Goal: Task Accomplishment & Management: Manage account settings

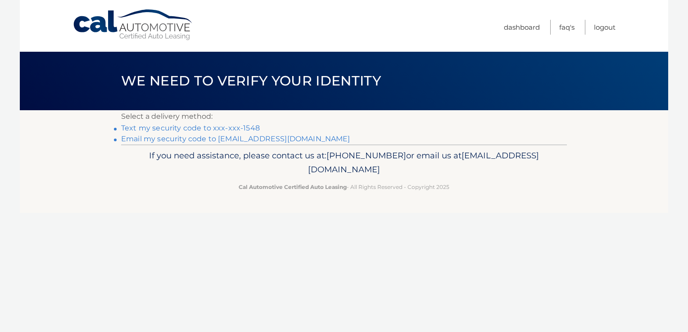
click at [187, 127] on link "Text my security code to xxx-xxx-1548" at bounding box center [190, 128] width 139 height 9
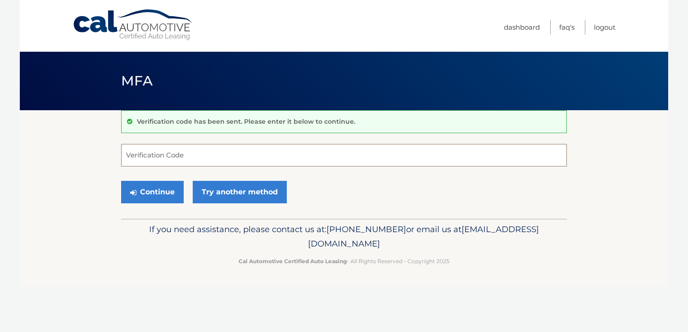
click at [176, 158] on input "Verification Code" at bounding box center [344, 155] width 446 height 23
type input "919652"
click at [154, 192] on button "Continue" at bounding box center [152, 192] width 63 height 23
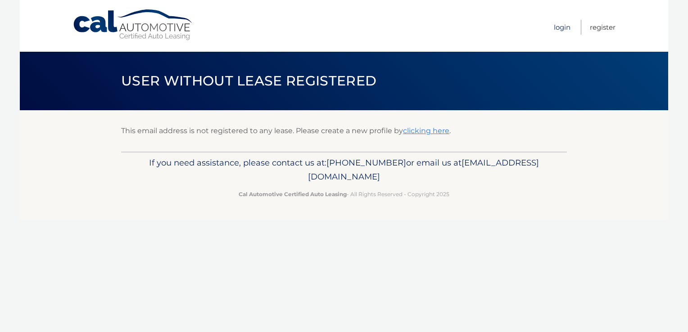
click at [564, 24] on link "Login" at bounding box center [562, 27] width 17 height 15
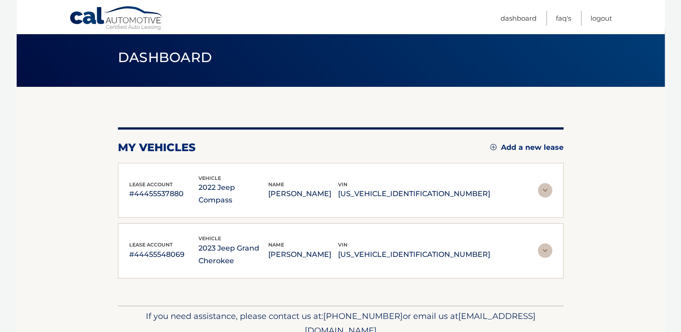
scroll to position [45, 0]
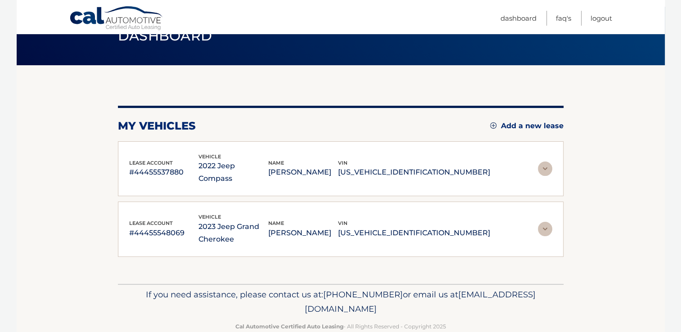
click at [548, 222] on img at bounding box center [545, 229] width 14 height 14
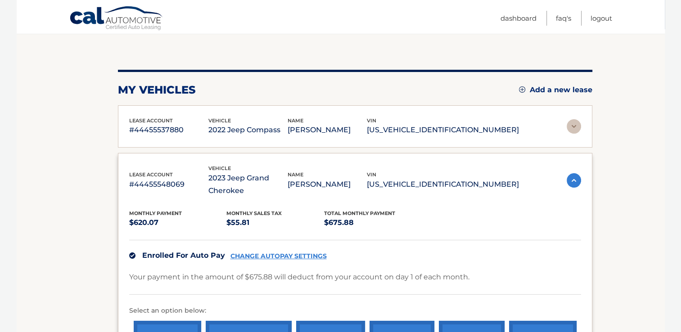
scroll to position [135, 0]
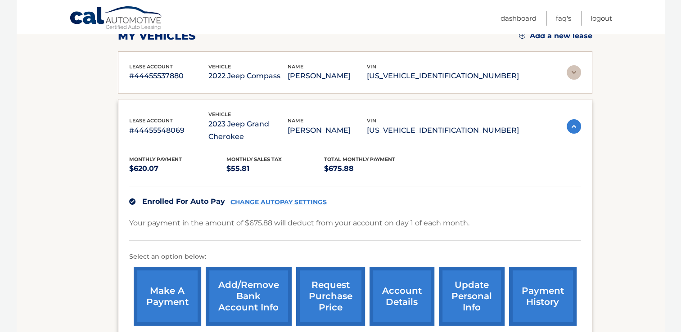
click at [287, 199] on link "CHANGE AUTOPAY SETTINGS" at bounding box center [278, 203] width 96 height 8
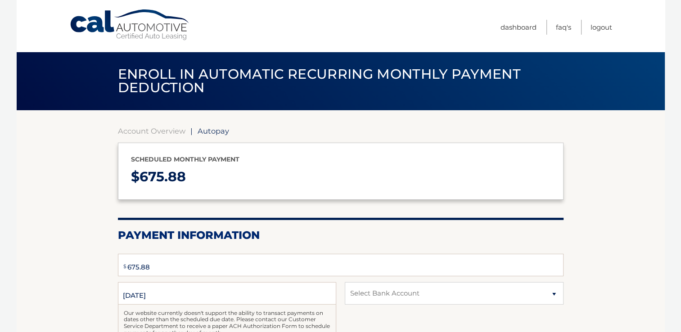
select select "NjZjYjI4MDMtNWNkNy00YTQyLTk4NmQtOTdjYzFhY2FlYTYx"
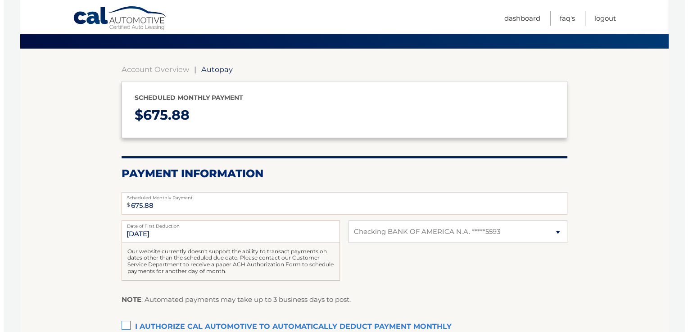
scroll to position [135, 0]
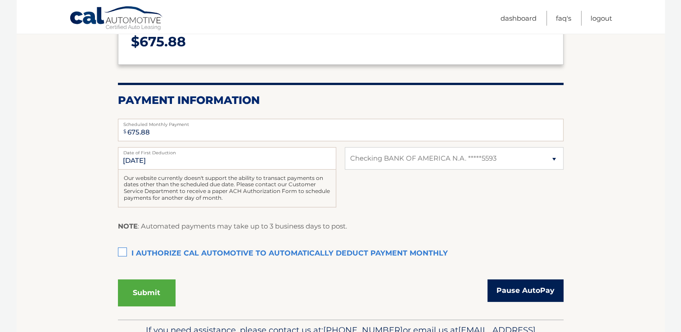
click at [527, 286] on link "Pause AutoPay" at bounding box center [526, 291] width 76 height 23
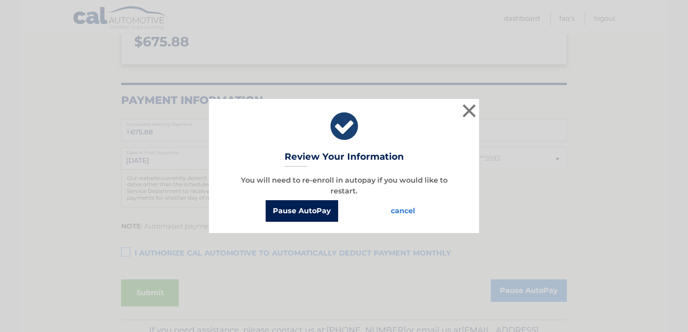
click at [301, 209] on button "Pause AutoPay" at bounding box center [302, 211] width 72 height 22
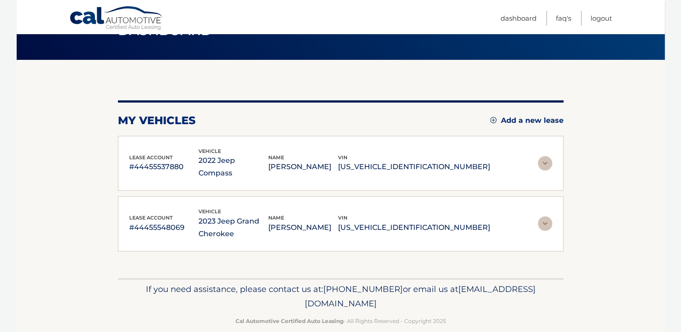
scroll to position [51, 0]
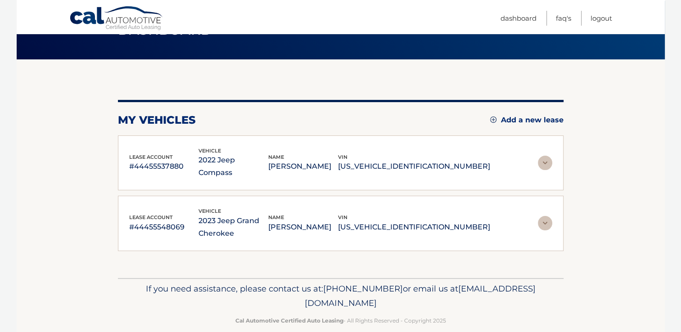
click at [544, 216] on img at bounding box center [545, 223] width 14 height 14
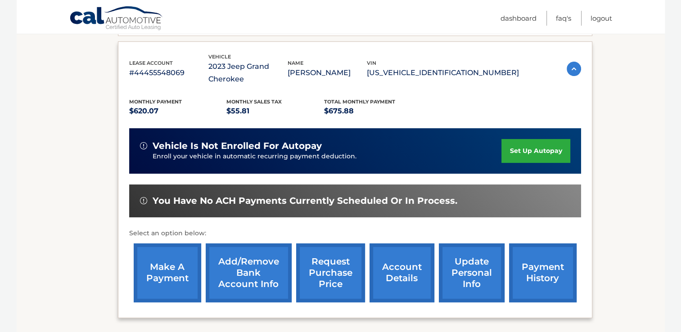
scroll to position [231, 0]
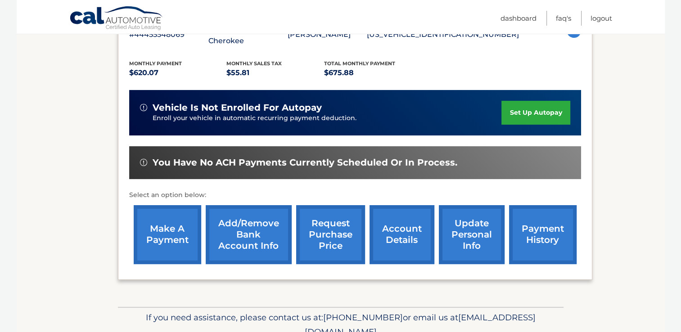
click at [403, 229] on link "account details" at bounding box center [402, 234] width 65 height 59
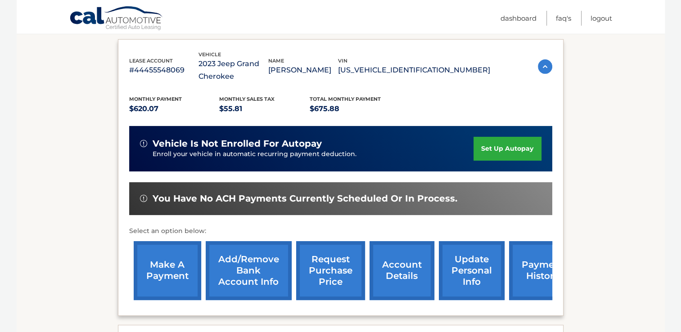
scroll to position [180, 0]
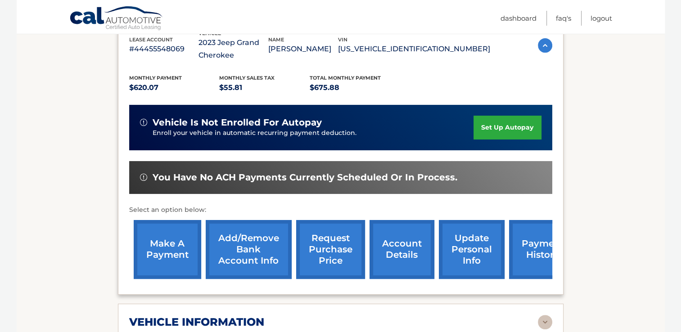
click at [529, 260] on link "payment history" at bounding box center [543, 249] width 68 height 59
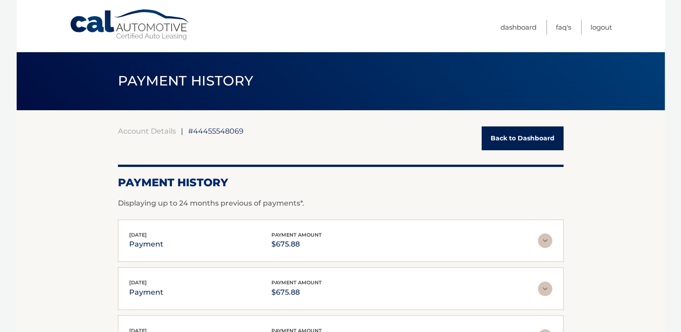
click at [523, 141] on link "Back to Dashboard" at bounding box center [523, 139] width 82 height 24
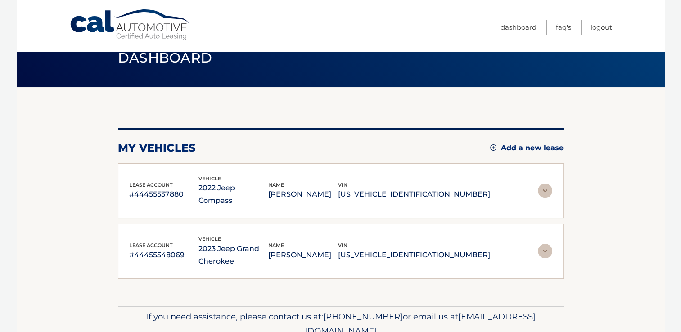
scroll to position [51, 0]
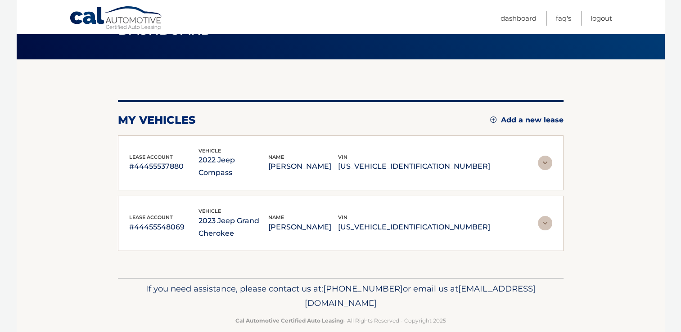
click at [544, 216] on img at bounding box center [545, 223] width 14 height 14
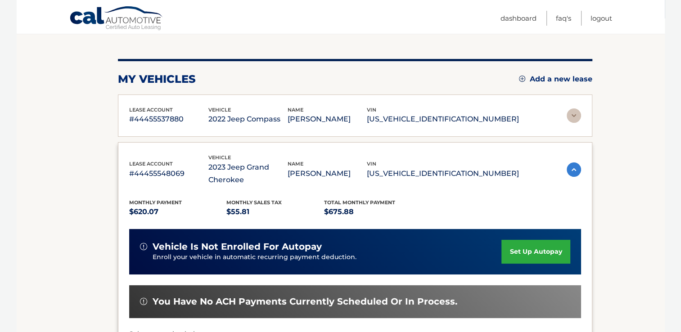
scroll to position [186, 0]
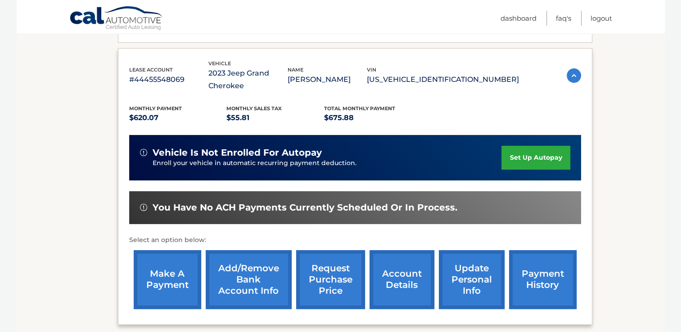
click at [317, 280] on link "request purchase price" at bounding box center [330, 279] width 69 height 59
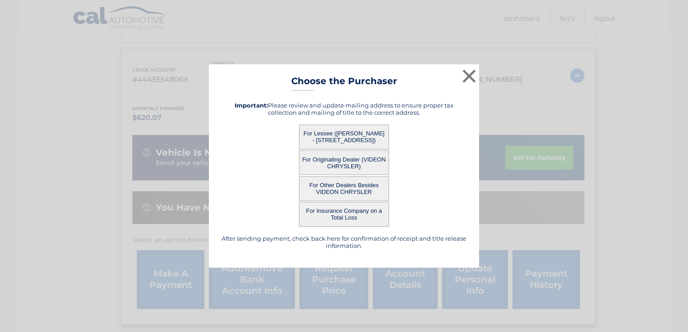
click at [343, 214] on button "For Insurance Company on a Total Loss" at bounding box center [344, 214] width 90 height 25
click at [350, 211] on button "For Insurance Company on a Total Loss" at bounding box center [344, 214] width 90 height 25
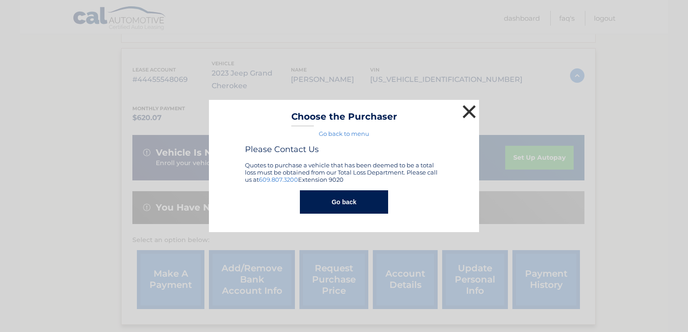
click at [468, 108] on button "×" at bounding box center [469, 112] width 18 height 18
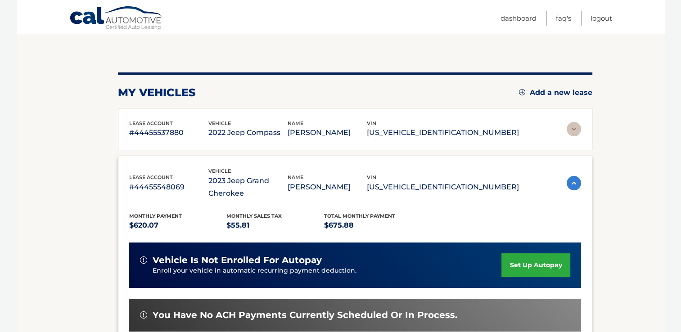
scroll to position [51, 0]
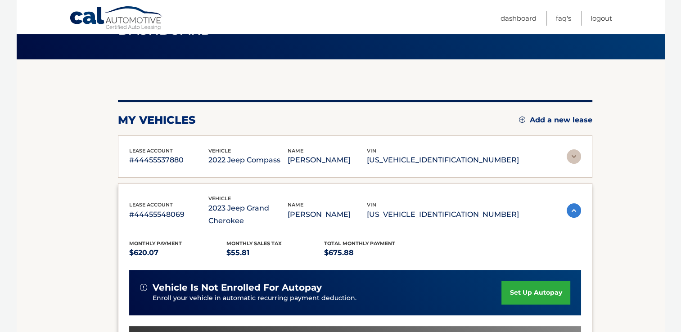
click at [569, 156] on img at bounding box center [574, 156] width 14 height 14
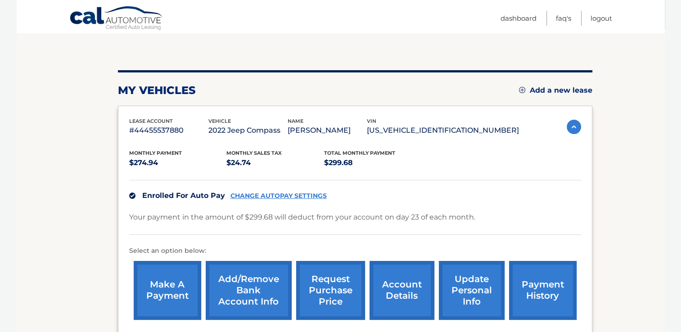
scroll to position [141, 0]
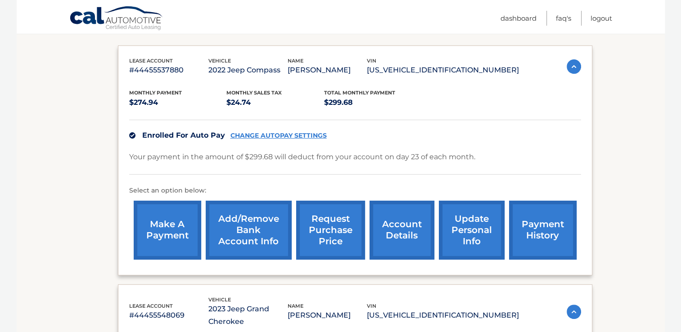
click at [402, 224] on link "account details" at bounding box center [402, 230] width 65 height 59
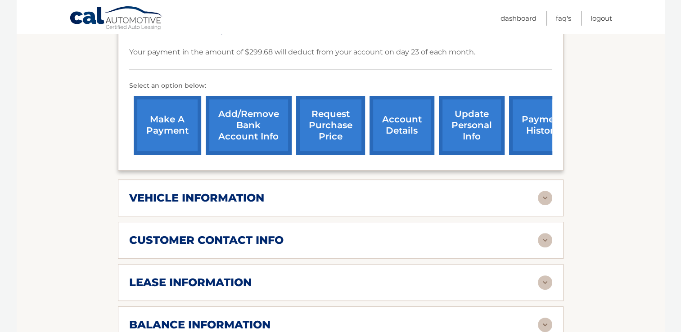
scroll to position [360, 0]
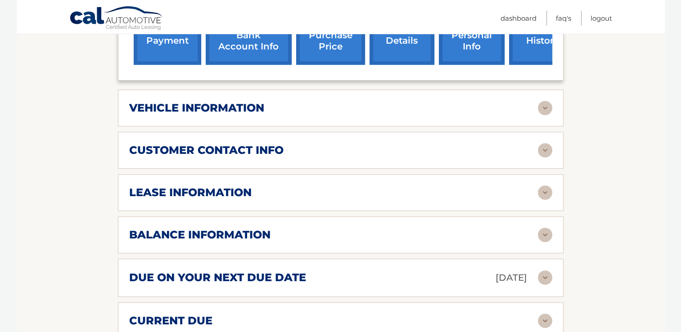
click at [214, 186] on h2 "lease information" at bounding box center [190, 193] width 122 height 14
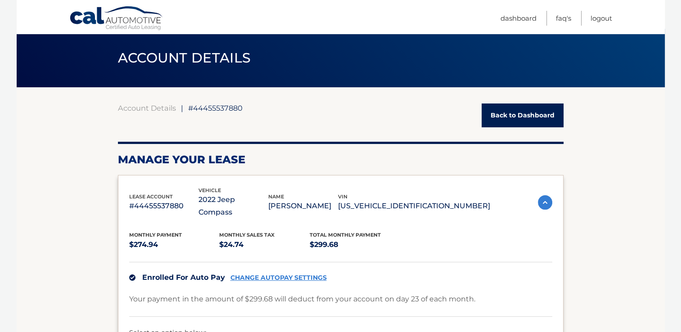
scroll to position [0, 0]
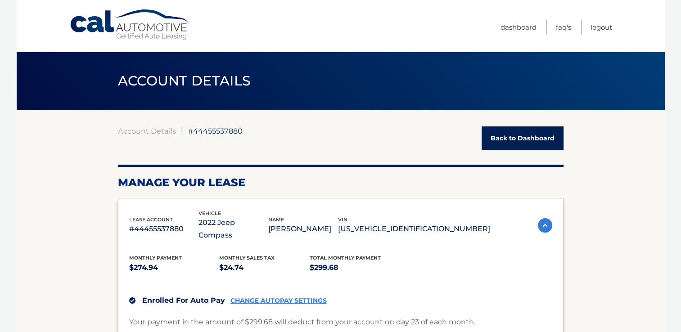
click at [523, 141] on link "Back to Dashboard" at bounding box center [523, 139] width 82 height 24
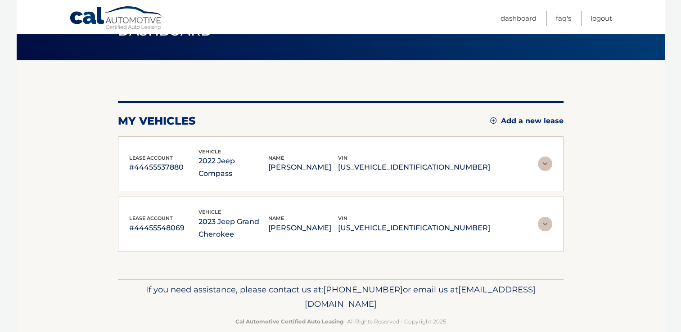
scroll to position [51, 0]
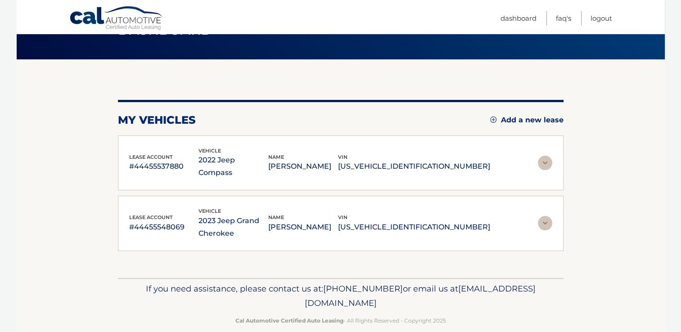
click at [546, 216] on img at bounding box center [545, 223] width 14 height 14
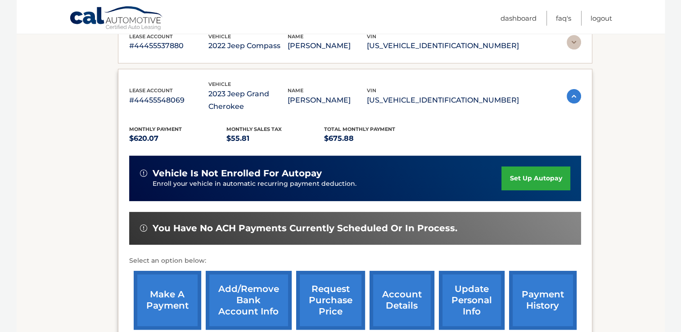
scroll to position [186, 0]
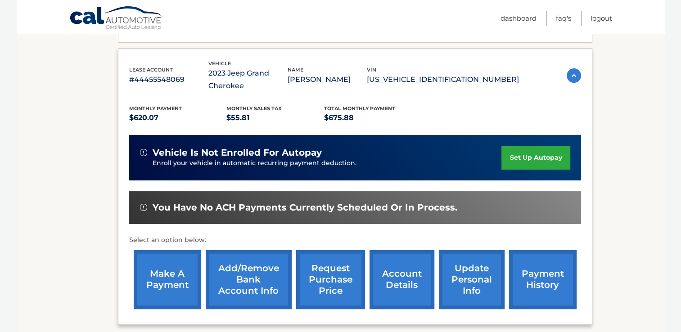
click at [251, 282] on link "Add/Remove bank account info" at bounding box center [249, 279] width 86 height 59
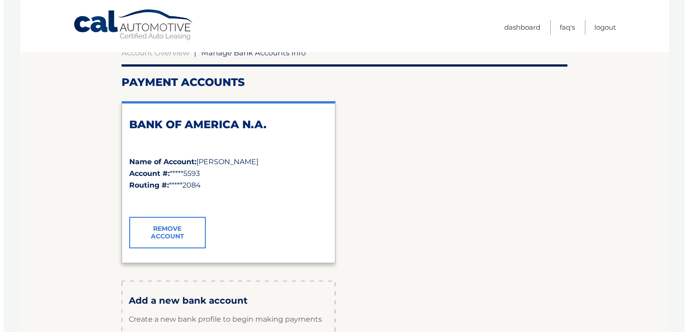
scroll to position [180, 0]
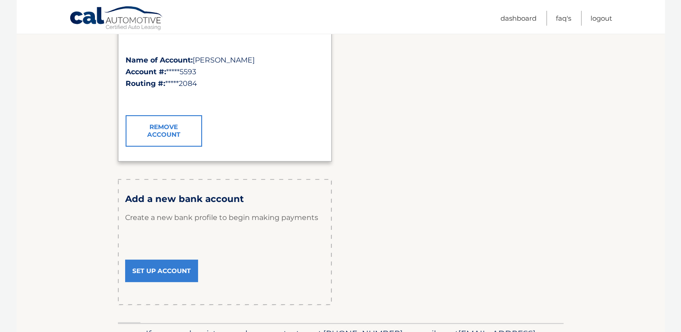
click at [163, 129] on link "Remove Account" at bounding box center [164, 131] width 77 height 32
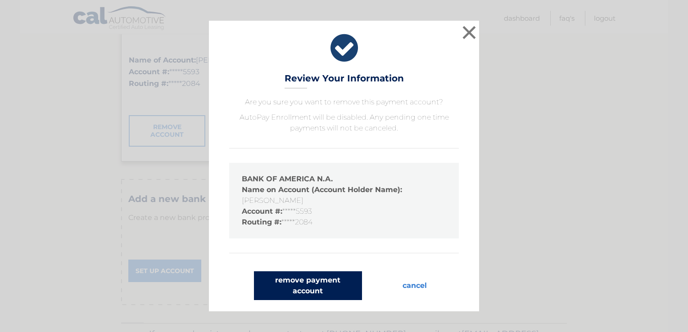
click at [306, 283] on button "remove payment account" at bounding box center [308, 285] width 108 height 29
